Goal: Information Seeking & Learning: Learn about a topic

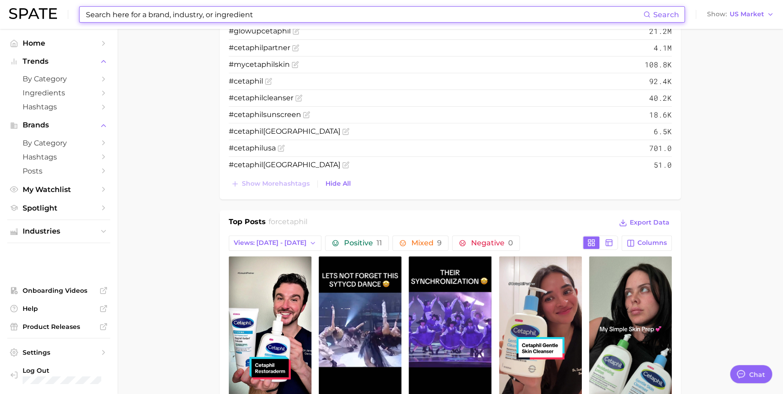
scroll to position [1340, 0]
type input "mukbang"
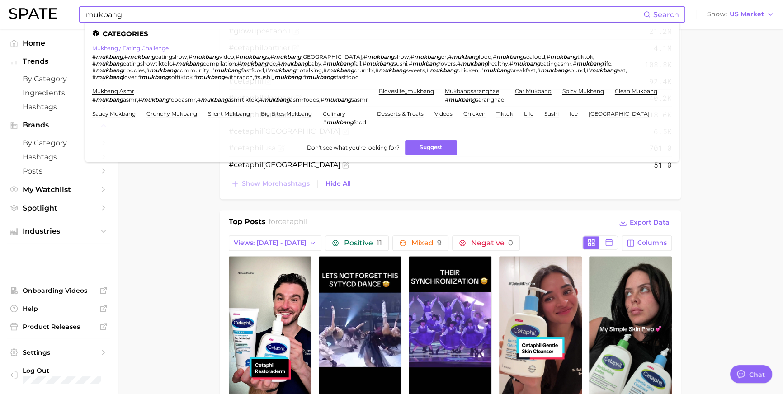
click at [149, 49] on link "mukbang / eating challenge" at bounding box center [130, 48] width 76 height 7
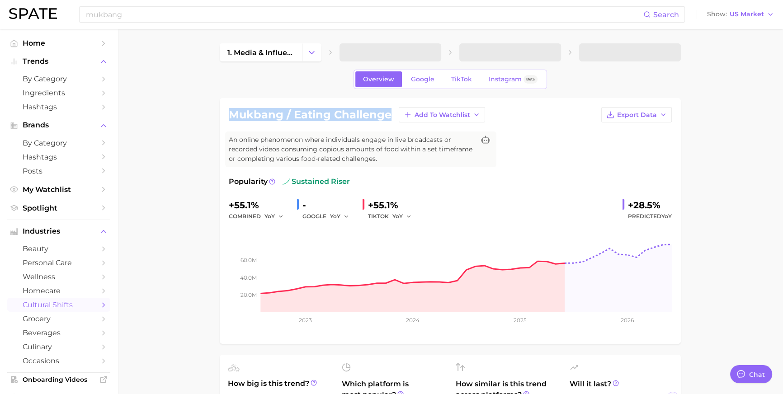
drag, startPoint x: 229, startPoint y: 121, endPoint x: 392, endPoint y: 122, distance: 163.1
click at [392, 122] on div "mukbang / eating challenge Add to Watchlist Export Data" at bounding box center [450, 114] width 443 height 15
copy h1 "mukbang / eating challenge"
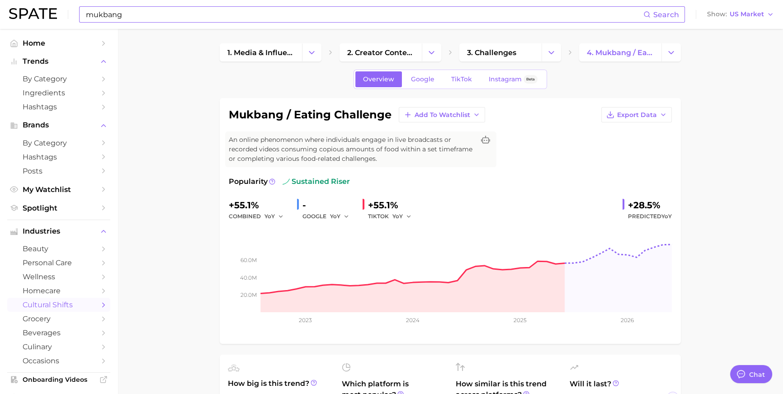
click at [285, 20] on input "mukbang" at bounding box center [364, 14] width 558 height 15
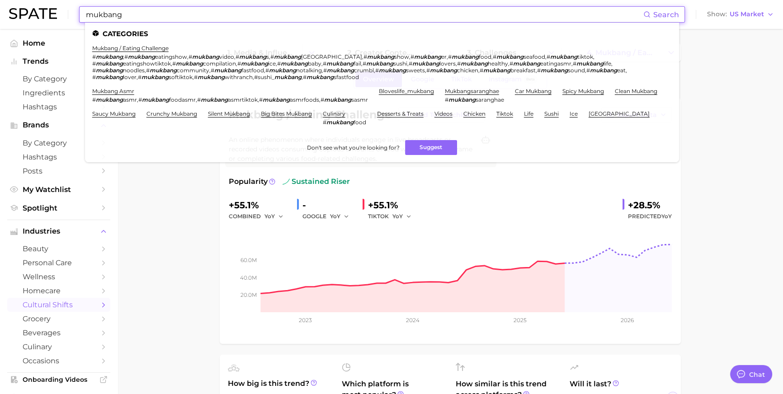
click at [285, 20] on input "mukbang" at bounding box center [364, 14] width 558 height 15
paste input "#le_sserafim"
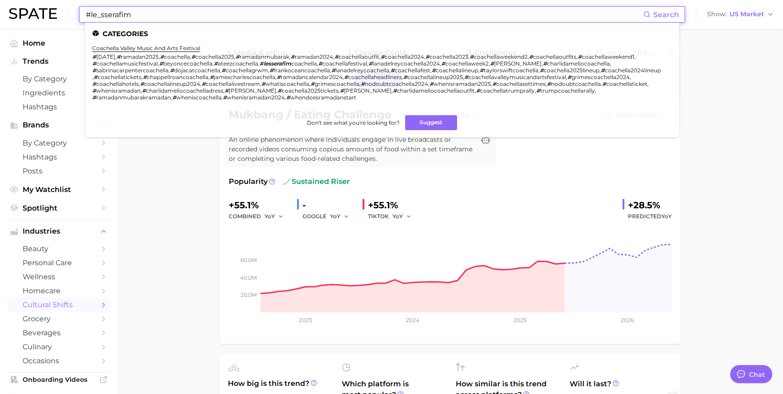
drag, startPoint x: 101, startPoint y: 15, endPoint x: 123, endPoint y: 8, distance: 23.7
click at [101, 15] on input "#le_sserafim" at bounding box center [364, 14] width 558 height 15
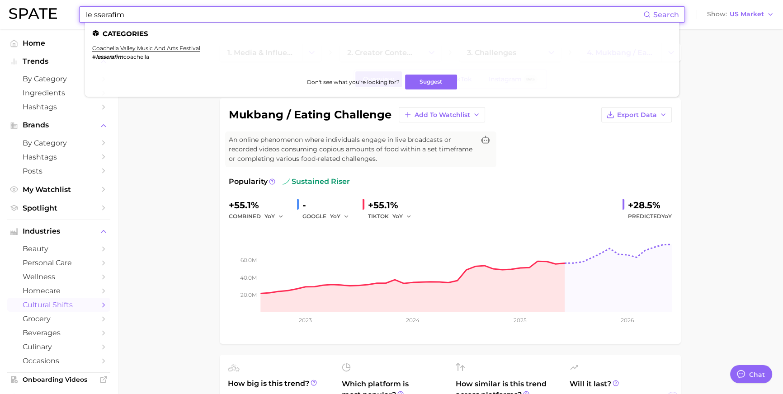
type input "le sserafim"
